Goal: Task Accomplishment & Management: Complete application form

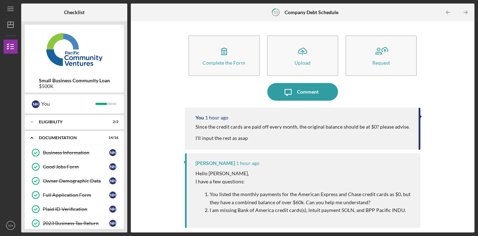
scroll to position [198, 0]
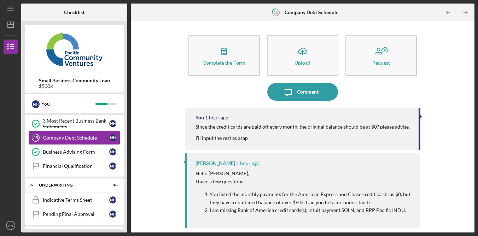
click at [449, 74] on div "Complete the Form Form Icon/Upload Upload Request Icon/Message Comment You 1 ho…" at bounding box center [302, 127] width 336 height 204
click at [449, 75] on div "Complete the Form Form Icon/Upload Upload Request Icon/Message Comment You 1 ho…" at bounding box center [302, 127] width 336 height 204
click at [449, 65] on div "Complete the Form Form Icon/Upload Upload Request Icon/Message Comment You 1 ho…" at bounding box center [302, 127] width 336 height 204
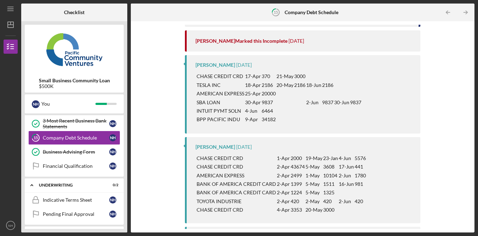
scroll to position [0, 0]
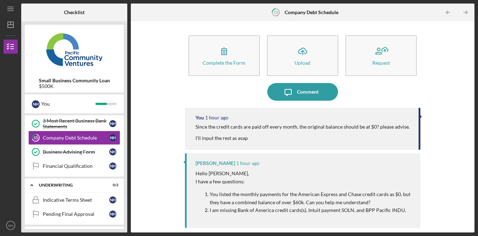
click at [180, 57] on div "Complete the Form Form Icon/Upload Upload Request Icon/Message Comment You 1 ho…" at bounding box center [302, 127] width 336 height 204
click at [180, 56] on div "Complete the Form Form Icon/Upload Upload Request Icon/Message Comment You 1 ho…" at bounding box center [302, 127] width 336 height 204
click at [150, 45] on div "Complete the Form Form Icon/Upload Upload Request Icon/Message Comment You 1 ho…" at bounding box center [302, 127] width 336 height 204
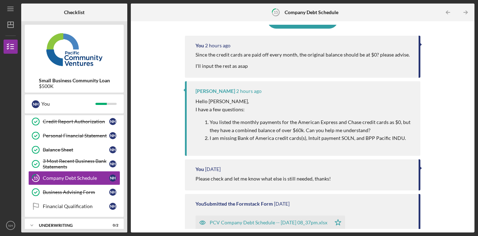
scroll to position [90, 0]
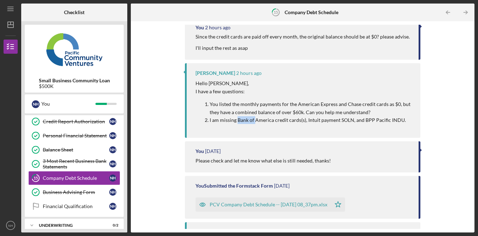
drag, startPoint x: 238, startPoint y: 121, endPoint x: 254, endPoint y: 122, distance: 15.9
click at [254, 122] on p "I am missing Bank of America credit cards(s), Intuit payment SOLN, and BPP Paci…" at bounding box center [310, 120] width 203 height 8
drag, startPoint x: 291, startPoint y: 146, endPoint x: 248, endPoint y: 168, distance: 48.2
click at [291, 146] on div "You [DATE] Please check and let me know what else is still needed, thanks!" at bounding box center [302, 156] width 235 height 31
click at [447, 106] on div "Complete the Form Form Icon/Upload Upload Request Icon/Message Comment You 2 ho…" at bounding box center [302, 127] width 336 height 204
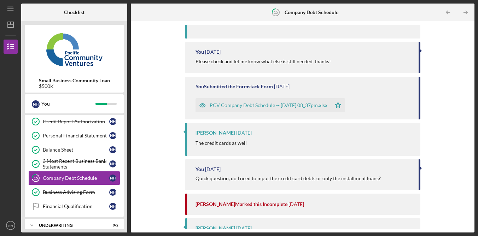
scroll to position [0, 0]
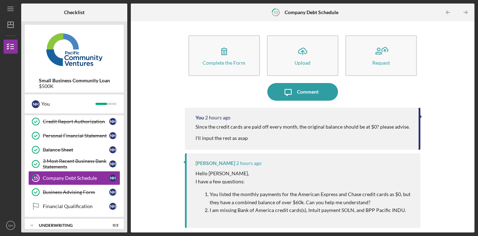
click at [457, 91] on div "Complete the Form Form Icon/Upload Upload Request Icon/Message Comment You 2 ho…" at bounding box center [302, 127] width 336 height 204
click at [452, 81] on div "Complete the Form Form Icon/Upload Upload Request Icon/Message Comment You 2 ho…" at bounding box center [302, 127] width 336 height 204
click at [452, 82] on div "Complete the Form Form Icon/Upload Upload Request Icon/Message Comment You 2 ho…" at bounding box center [302, 127] width 336 height 204
click at [451, 82] on div "Complete the Form Form Icon/Upload Upload Request Icon/Message Comment You 2 ho…" at bounding box center [302, 127] width 336 height 204
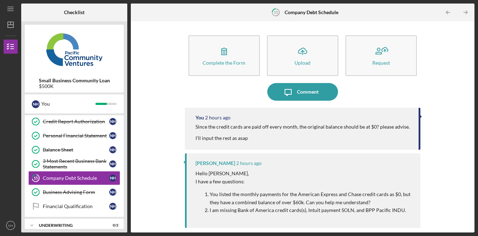
click at [451, 83] on div "Complete the Form Form Icon/Upload Upload Request Icon/Message Comment You 2 ho…" at bounding box center [302, 127] width 336 height 204
click at [453, 107] on div "Complete the Form Form Icon/Upload Upload Request Icon/Message Comment You 2 ho…" at bounding box center [302, 127] width 336 height 204
click at [426, 101] on div "Complete the Form Form Icon/Upload Upload Request Icon/Message Comment You 2 ho…" at bounding box center [302, 127] width 336 height 204
click at [444, 75] on div "Complete the Form Form Icon/Upload Upload Request Icon/Message Comment You 2 ho…" at bounding box center [302, 127] width 336 height 204
click at [418, 125] on div "You 2 hours ago Since the credit cards are paid off every month, the original b…" at bounding box center [302, 129] width 235 height 42
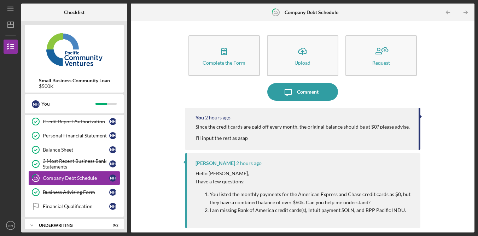
click at [460, 107] on div "Complete the Form Form Icon/Upload Upload Request Icon/Message Comment You 2 ho…" at bounding box center [302, 127] width 336 height 204
click at [449, 87] on div "Complete the Form Form Icon/Upload Upload Request Icon/Message Comment You 2 ho…" at bounding box center [302, 127] width 336 height 204
click at [164, 89] on div "Complete the Form Form Icon/Upload Upload Request Icon/Message Comment You 2 ho…" at bounding box center [302, 127] width 336 height 204
click at [167, 58] on div "Complete the Form Form Icon/Upload Upload Request Icon/Message Comment You 2 ho…" at bounding box center [302, 127] width 336 height 204
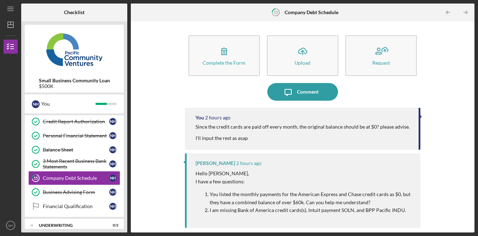
click at [447, 88] on div "Complete the Form Form Icon/Upload Upload Request Icon/Message Comment You 2 ho…" at bounding box center [302, 127] width 336 height 204
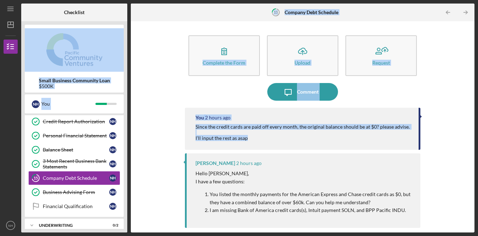
drag, startPoint x: 301, startPoint y: 140, endPoint x: 103, endPoint y: 55, distance: 215.5
click at [105, 58] on div "Checklist Small Business Community Loan $500K N H You Icon/Expander Eligibility…" at bounding box center [247, 118] width 453 height 229
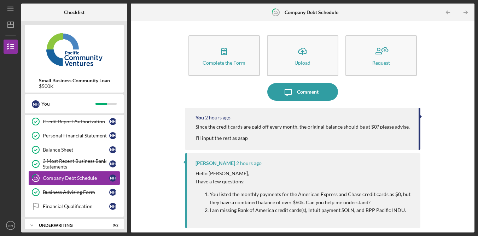
click at [454, 77] on div "Complete the Form Form Icon/Upload Upload Request Icon/Message Comment You 2 ho…" at bounding box center [302, 127] width 336 height 204
click at [454, 76] on div "Complete the Form Form Icon/Upload Upload Request Icon/Message Comment You 2 ho…" at bounding box center [302, 127] width 336 height 204
click at [455, 76] on div "Complete the Form Form Icon/Upload Upload Request Icon/Message Comment You 2 ho…" at bounding box center [302, 127] width 336 height 204
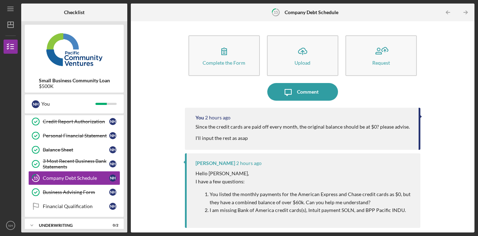
click at [455, 76] on div "Complete the Form Form Icon/Upload Upload Request Icon/Message Comment You 2 ho…" at bounding box center [302, 127] width 336 height 204
click at [149, 95] on div "Complete the Form Form Icon/Upload Upload Request Icon/Message Comment You 2 ho…" at bounding box center [302, 127] width 336 height 204
click at [150, 93] on div "Complete the Form Form Icon/Upload Upload Request Icon/Message Comment You 2 ho…" at bounding box center [302, 127] width 336 height 204
click at [456, 77] on div "Complete the Form Form Icon/Upload Upload Request Icon/Message Comment You 2 ho…" at bounding box center [302, 127] width 336 height 204
click at [306, 137] on div "Since the credit cards are paid off every month, the original balance should be…" at bounding box center [302, 132] width 215 height 17
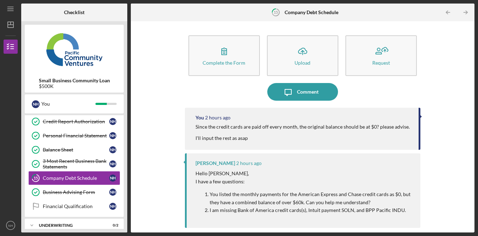
click at [463, 102] on div "Complete the Form Form Icon/Upload Upload Request Icon/Message Comment You 2 ho…" at bounding box center [302, 127] width 336 height 204
click at [433, 130] on div "Complete the Form Form Icon/Upload Upload Request Icon/Message Comment You 2 ho…" at bounding box center [302, 127] width 336 height 204
click at [443, 126] on div "Complete the Form Form Icon/Upload Upload Request Icon/Message Comment You 2 ho…" at bounding box center [302, 127] width 336 height 204
